Goal: Task Accomplishment & Management: Use online tool/utility

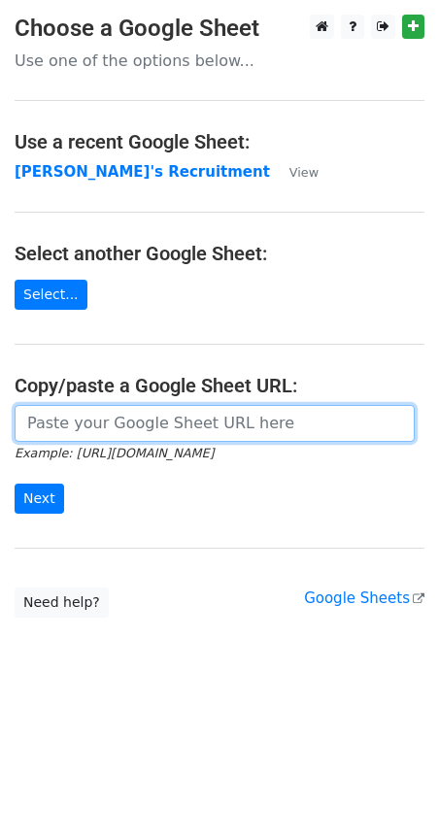
click at [65, 423] on input "url" at bounding box center [215, 423] width 400 height 37
click at [127, 422] on input "url" at bounding box center [215, 423] width 400 height 37
paste input "[URL][DOMAIN_NAME]"
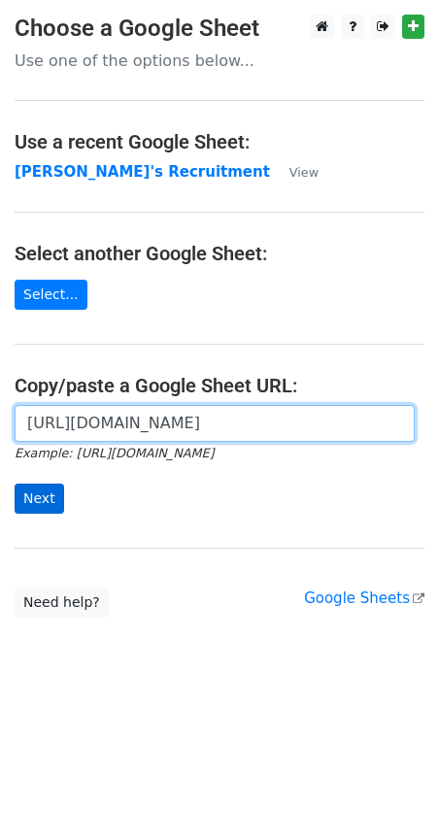
type input "[URL][DOMAIN_NAME]"
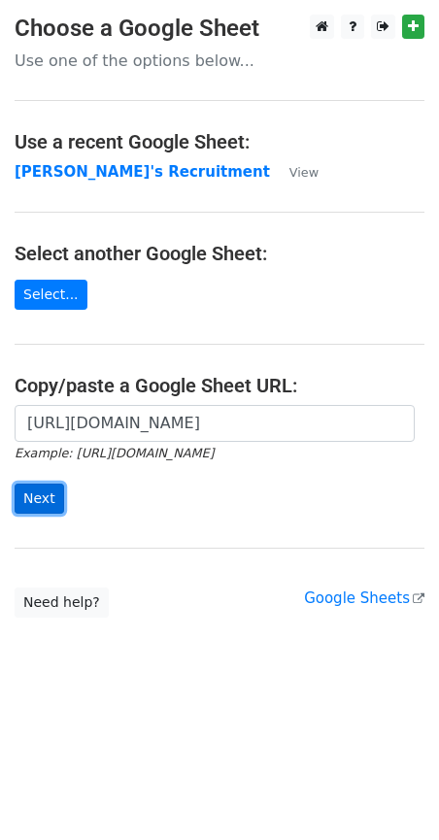
click at [36, 498] on input "Next" at bounding box center [40, 499] width 50 height 30
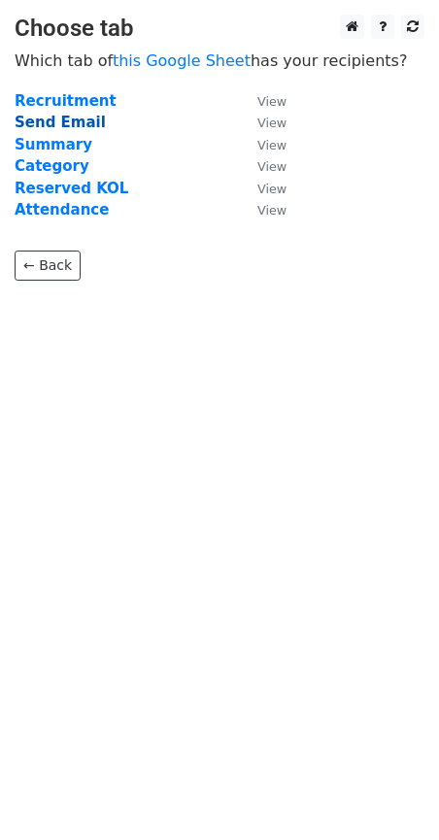
click at [71, 120] on strong "Send Email" at bounding box center [60, 122] width 91 height 17
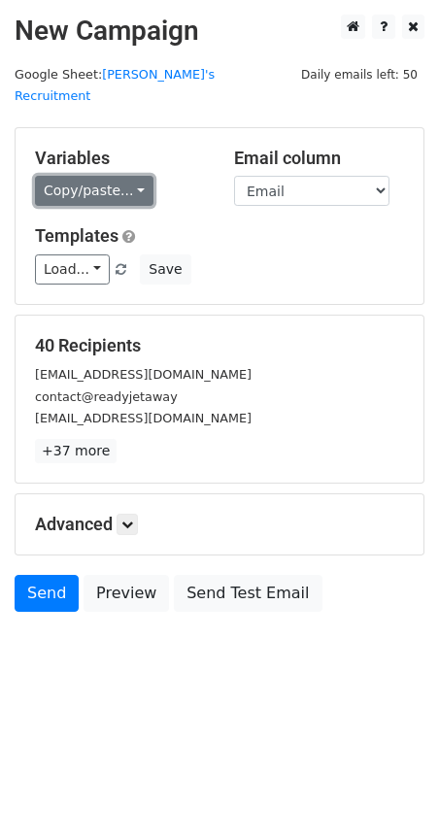
click at [137, 176] on link "Copy/paste..." at bounding box center [94, 191] width 119 height 30
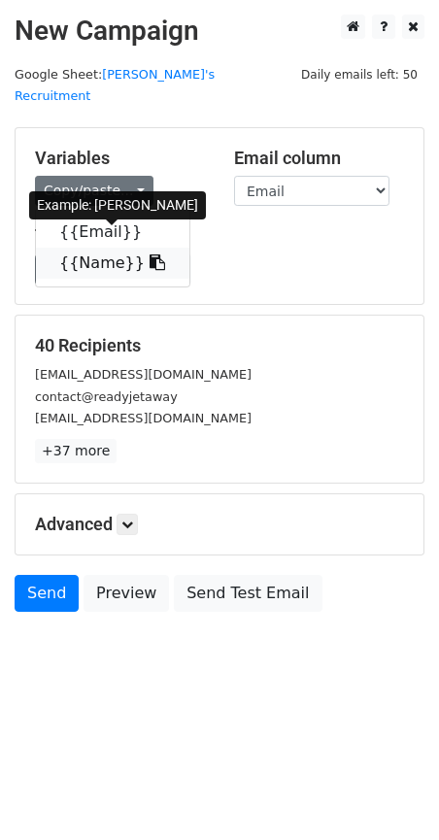
click at [150, 255] on icon at bounding box center [158, 263] width 16 height 16
